Goal: Information Seeking & Learning: Compare options

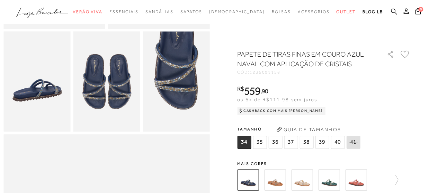
scroll to position [173, 0]
click at [334, 180] on img at bounding box center [328, 180] width 21 height 21
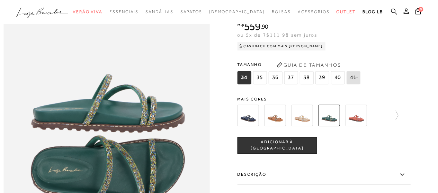
scroll to position [372, 0]
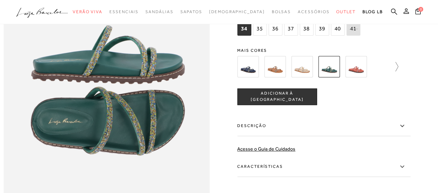
click at [398, 72] on icon at bounding box center [393, 67] width 10 height 10
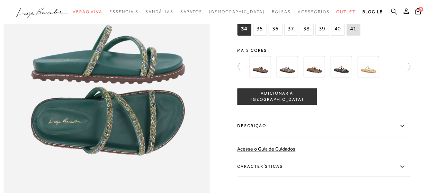
click at [340, 78] on img at bounding box center [340, 66] width 21 height 21
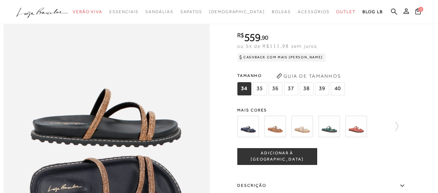
scroll to position [346, 0]
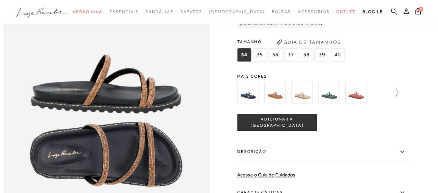
click at [398, 98] on icon at bounding box center [393, 93] width 10 height 10
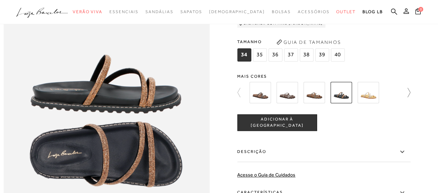
click at [410, 98] on icon at bounding box center [405, 93] width 10 height 10
click at [287, 103] on img at bounding box center [286, 92] width 21 height 21
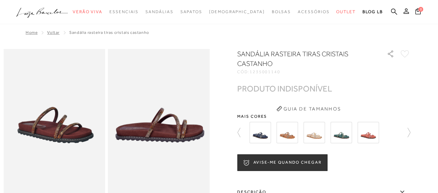
click at [260, 137] on img at bounding box center [259, 132] width 21 height 21
click at [413, 126] on div at bounding box center [218, 179] width 431 height 261
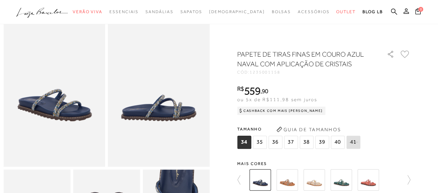
scroll to position [69, 0]
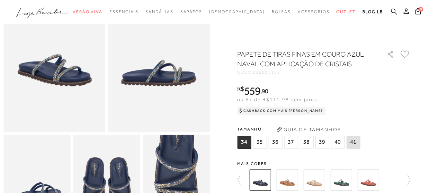
click at [407, 182] on icon at bounding box center [405, 180] width 10 height 10
click at [410, 178] on icon at bounding box center [405, 180] width 10 height 10
click at [259, 182] on img at bounding box center [259, 180] width 21 height 21
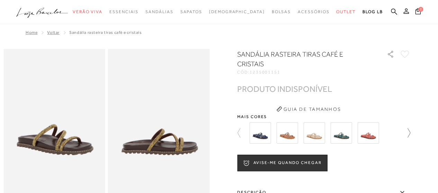
click at [410, 132] on icon at bounding box center [405, 133] width 10 height 10
click at [408, 132] on div at bounding box center [327, 133] width 161 height 26
